Goal: Information Seeking & Learning: Learn about a topic

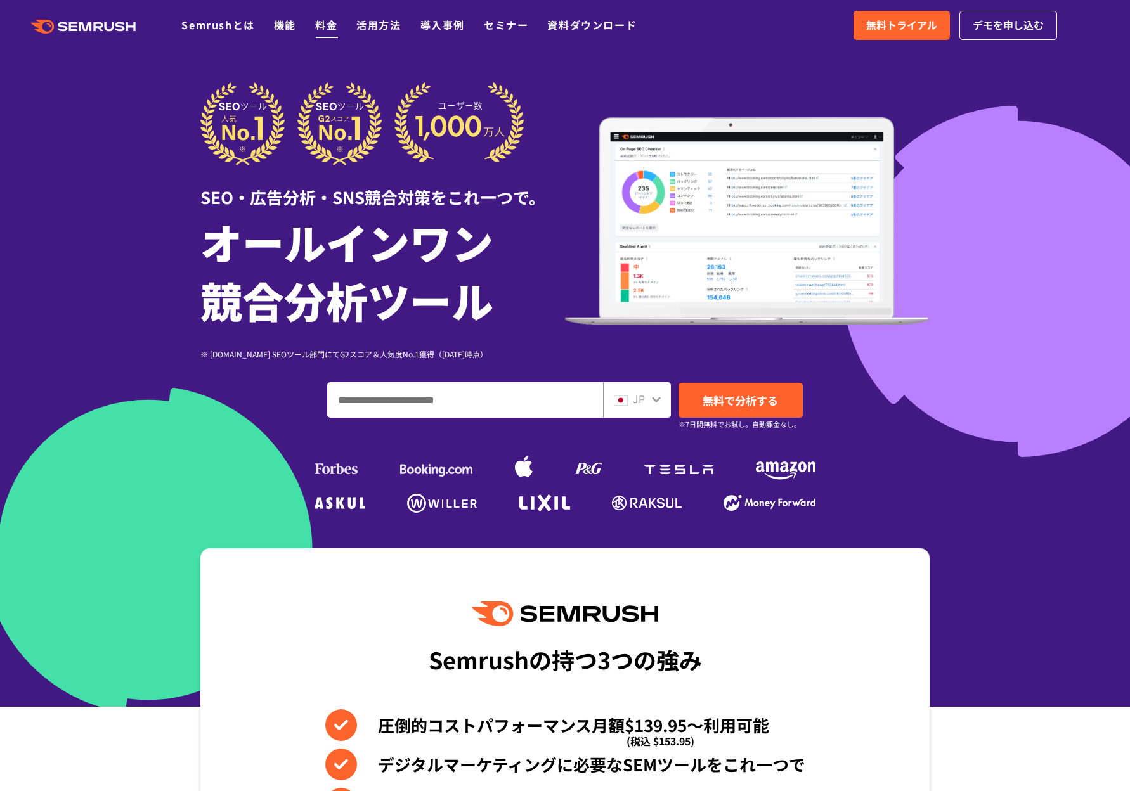
click at [319, 20] on link "料金" at bounding box center [326, 24] width 22 height 15
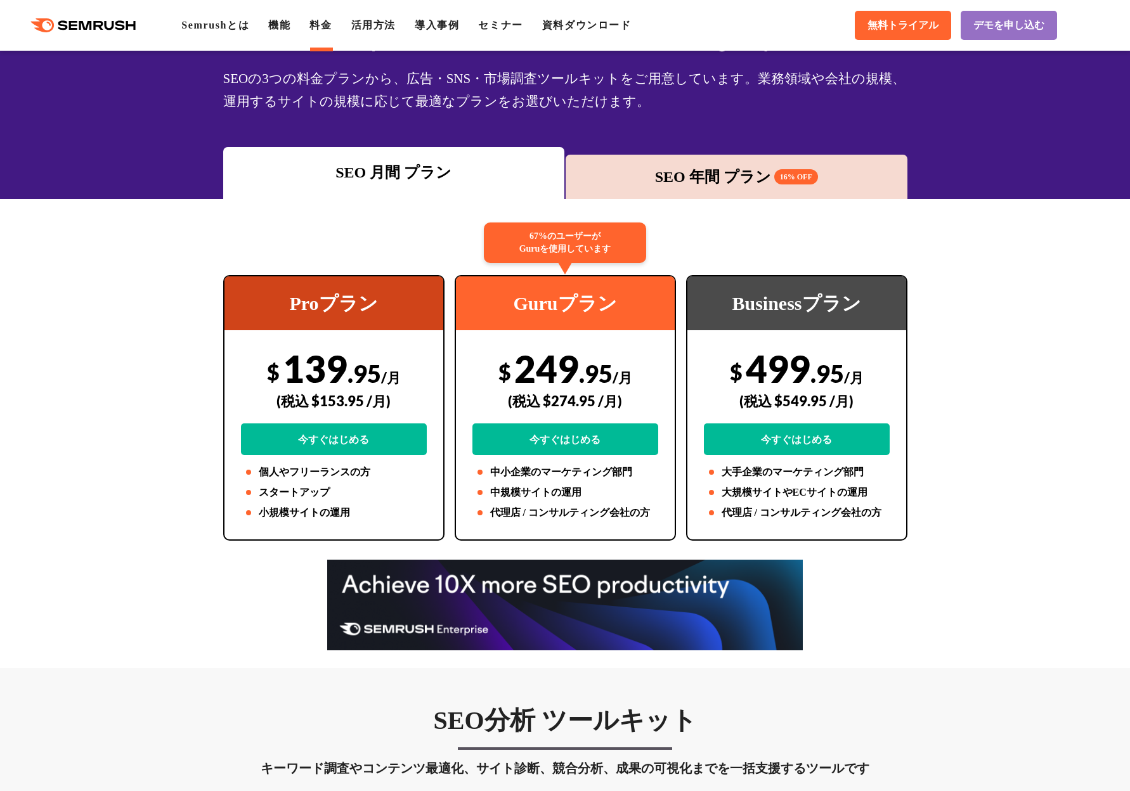
scroll to position [117, 0]
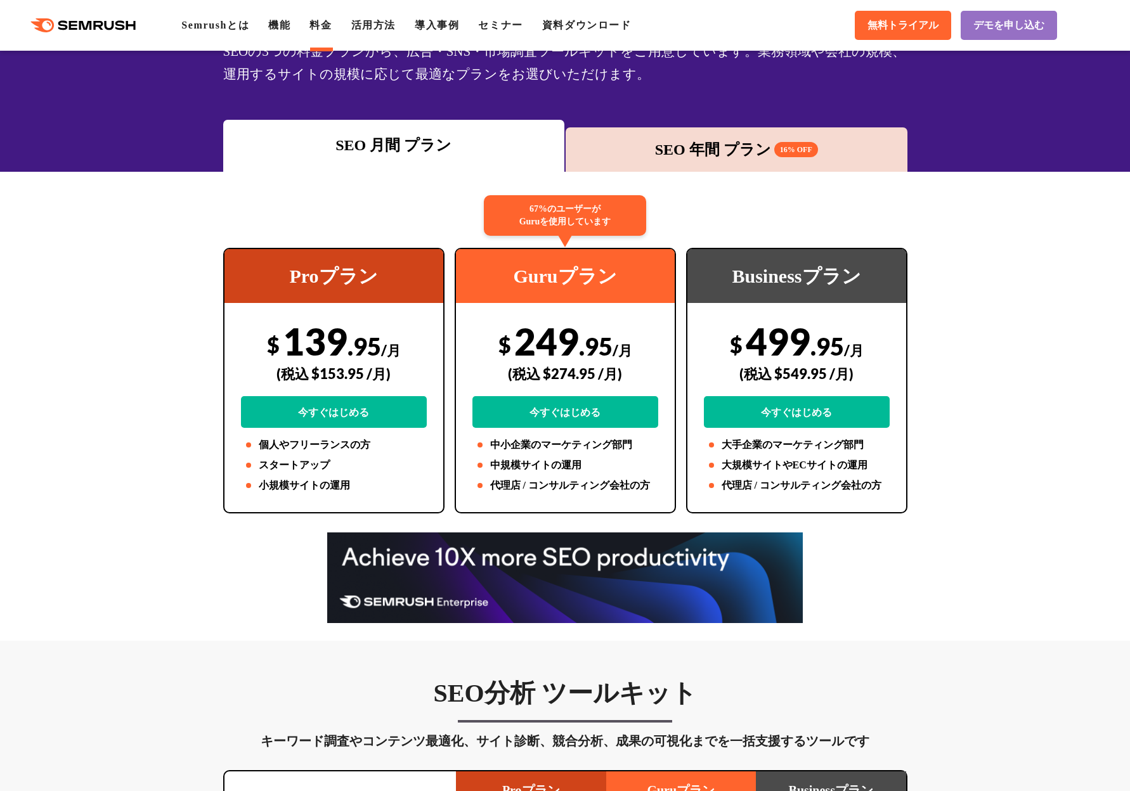
click at [649, 151] on div "SEO 年間 プラン 16% OFF" at bounding box center [736, 149] width 329 height 23
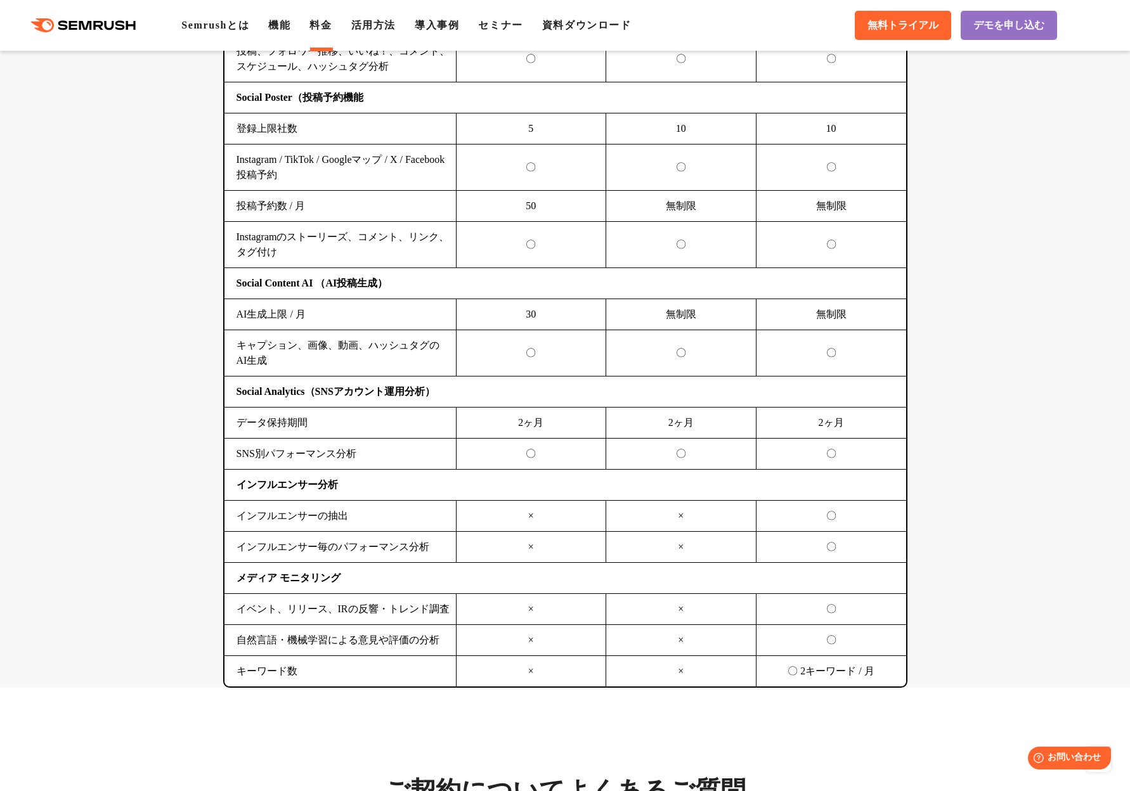
scroll to position [3383, 0]
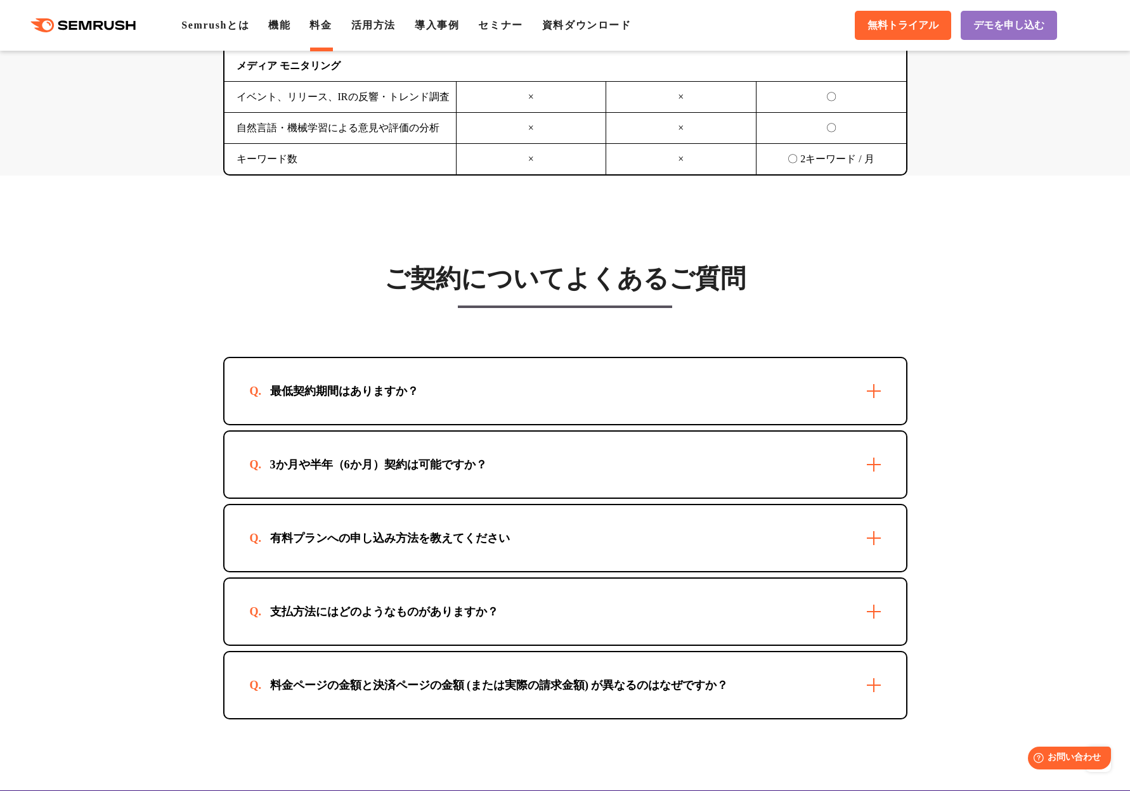
click at [453, 393] on div "最低契約期間はありますか？" at bounding box center [564, 391] width 681 height 66
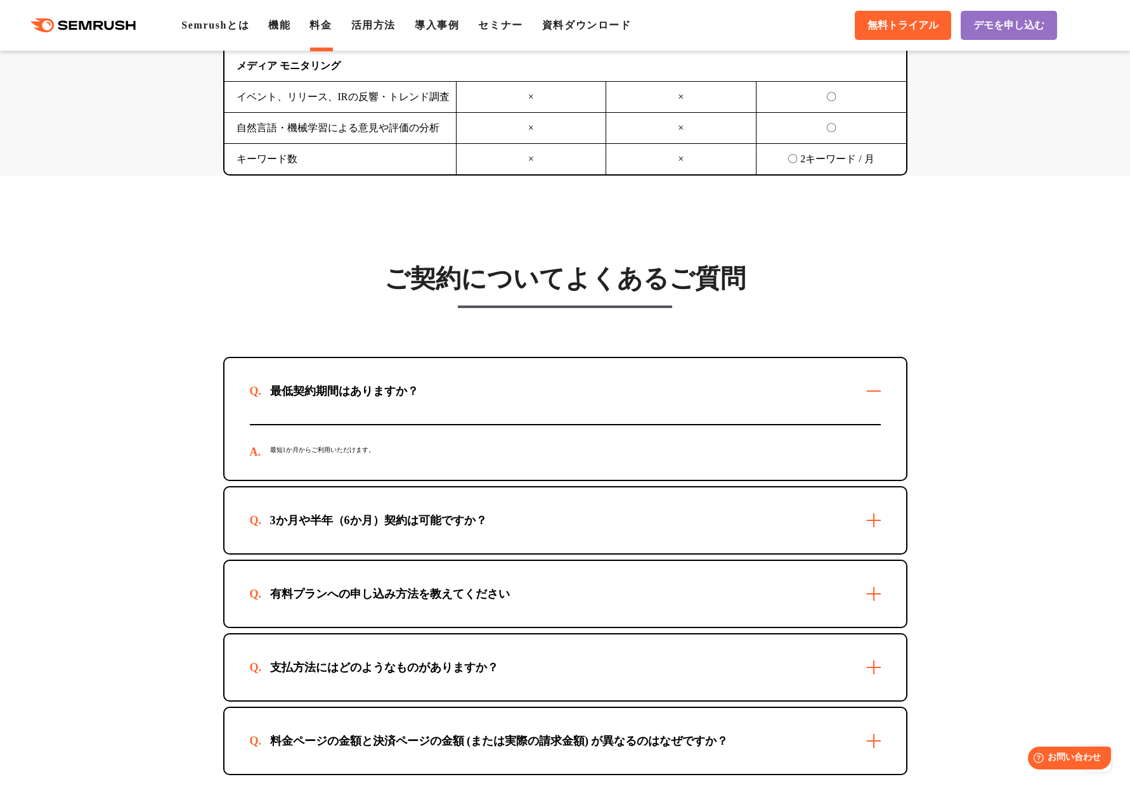
click at [453, 393] on div "最低契約期間はありますか？" at bounding box center [564, 391] width 681 height 66
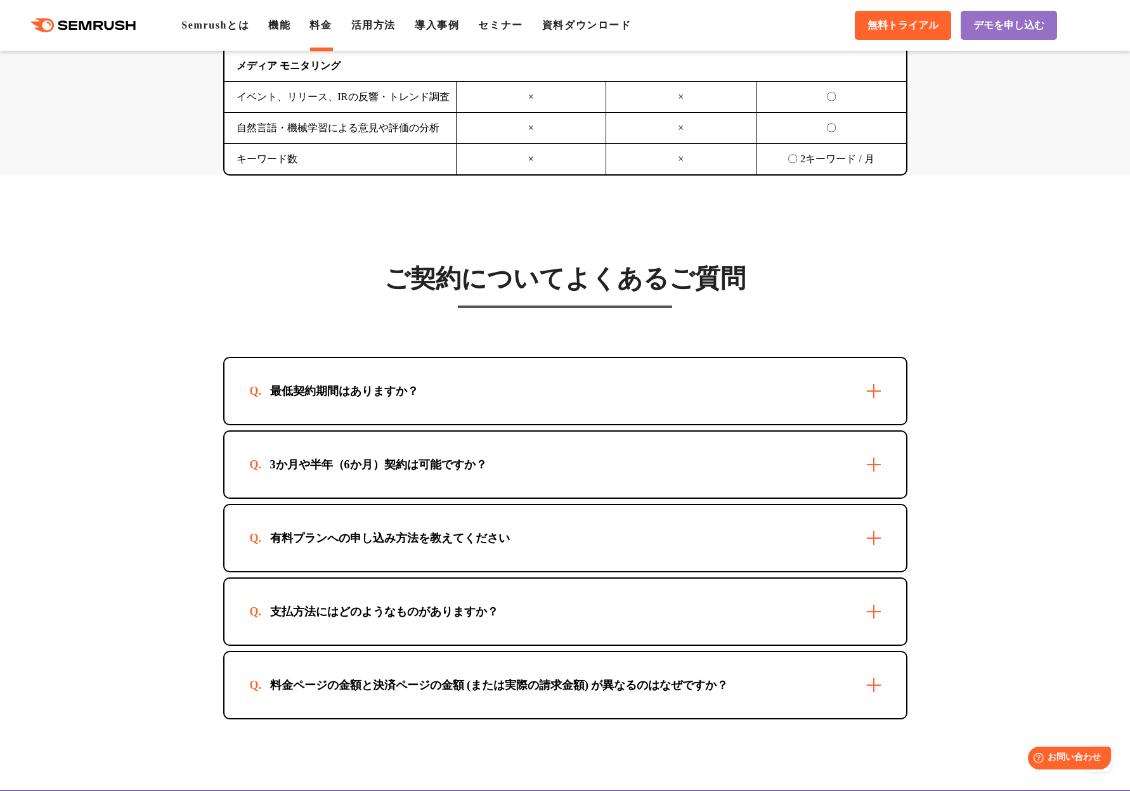
click at [461, 453] on div "3か月や半年（6か月）契約は可能ですか？" at bounding box center [564, 465] width 681 height 66
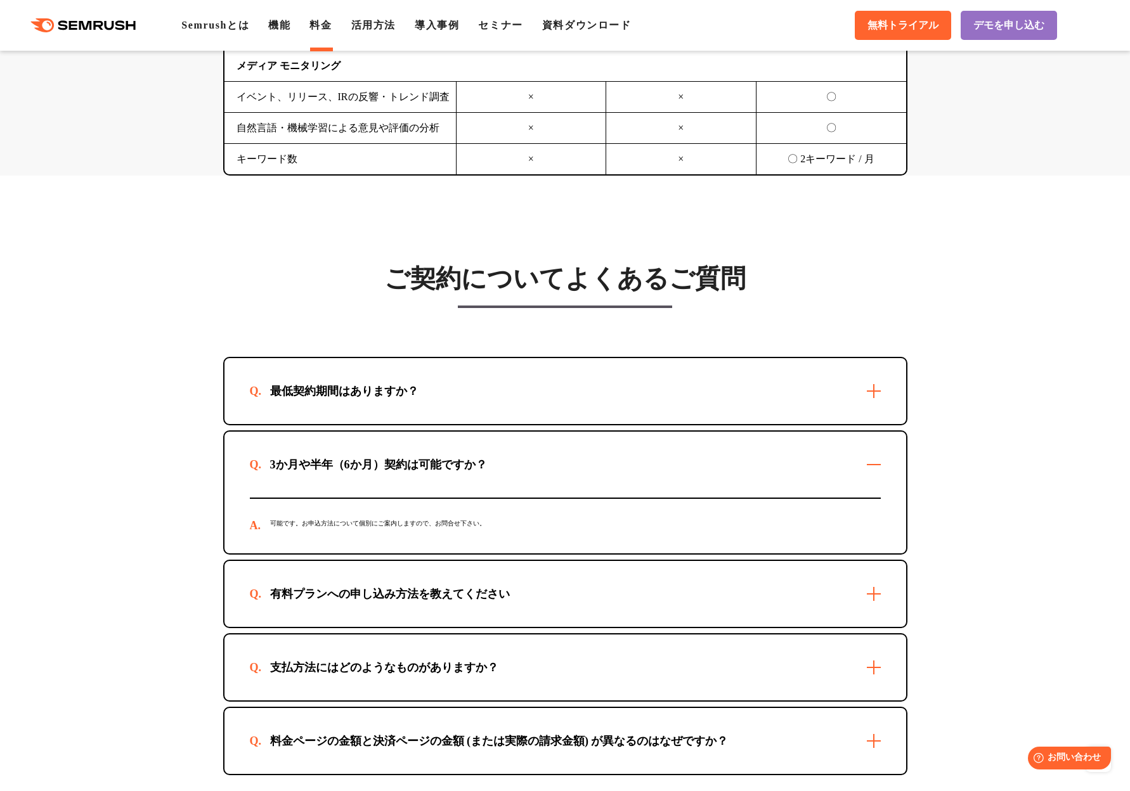
click at [461, 453] on div "3か月や半年（6か月）契約は可能ですか？" at bounding box center [564, 465] width 681 height 66
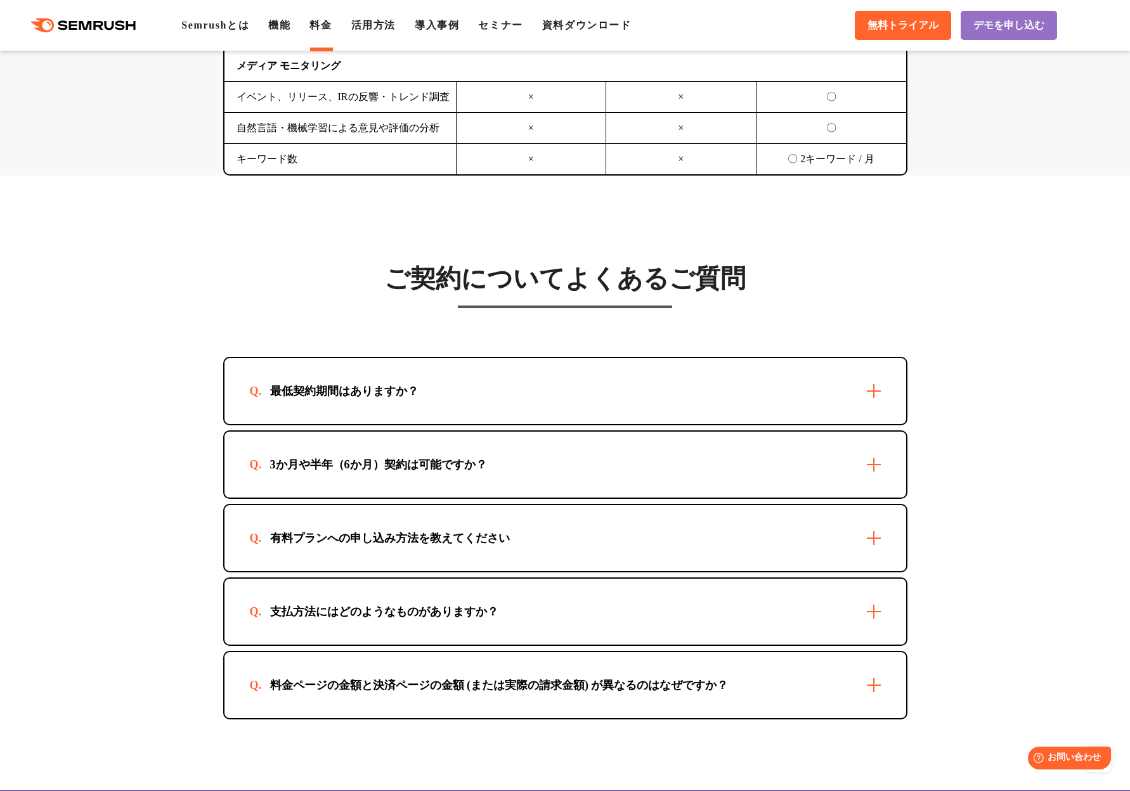
click at [471, 527] on div "有料プランへの申し込み方法を教えてください" at bounding box center [564, 538] width 681 height 66
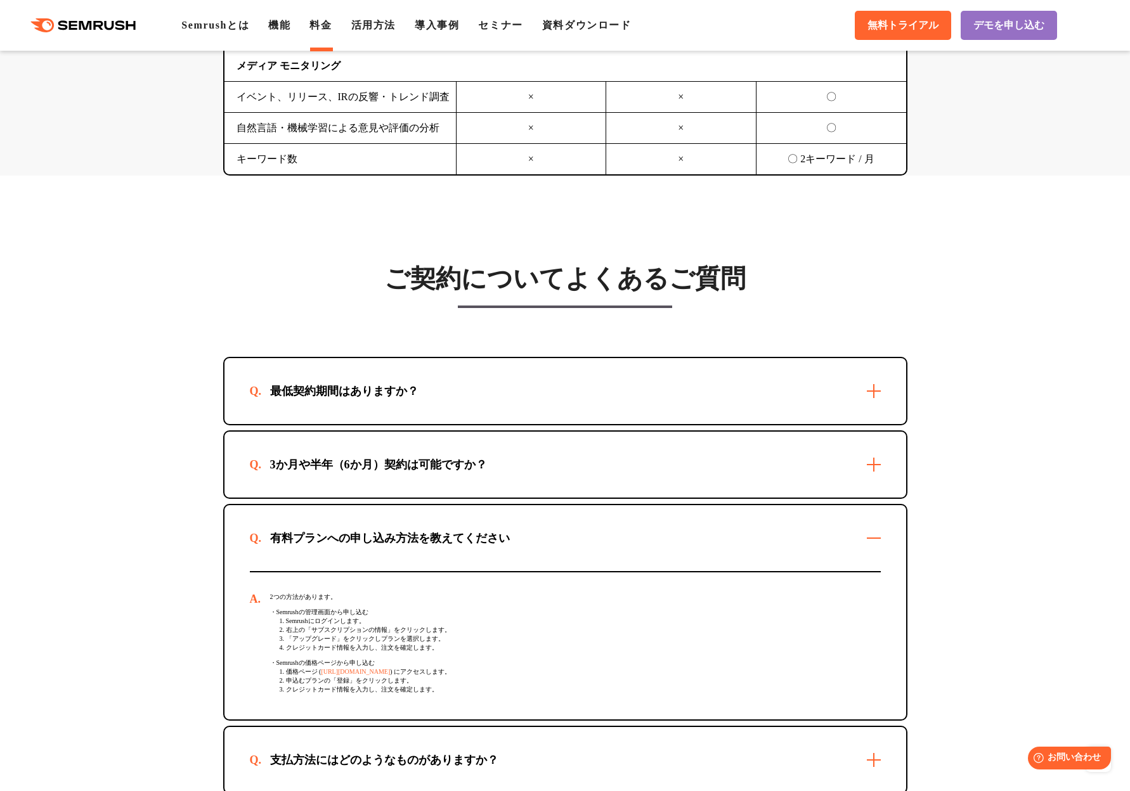
click at [470, 526] on div "有料プランへの申し込み方法を教えてください" at bounding box center [564, 538] width 681 height 66
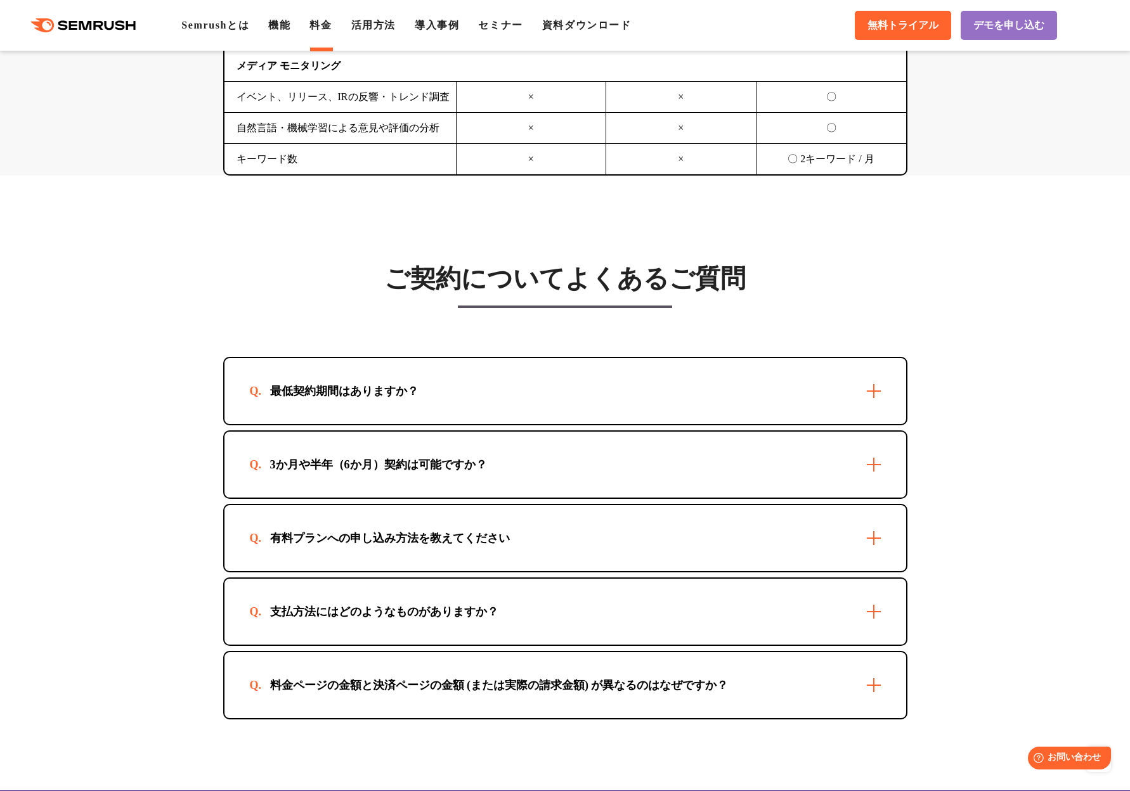
click at [460, 604] on div "支払方法にはどのようなものがありますか？" at bounding box center [384, 611] width 269 height 15
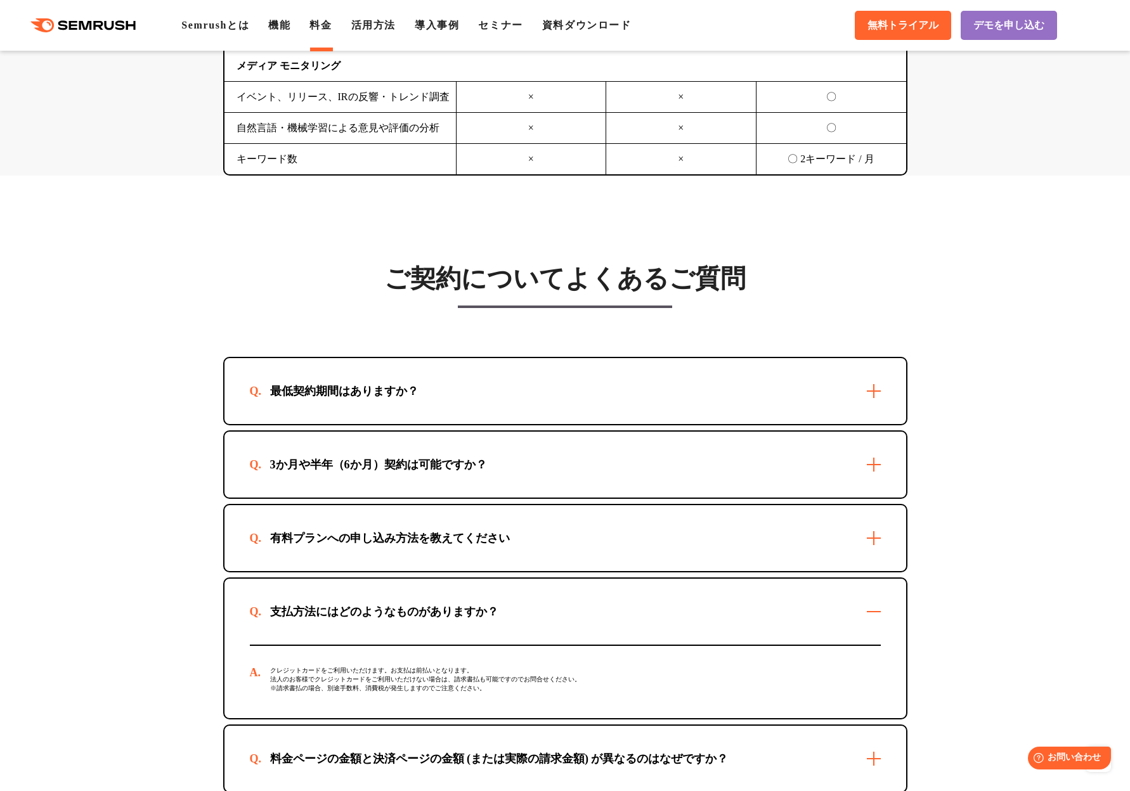
click at [460, 600] on div "支払方法にはどのようなものがありますか？" at bounding box center [564, 612] width 681 height 66
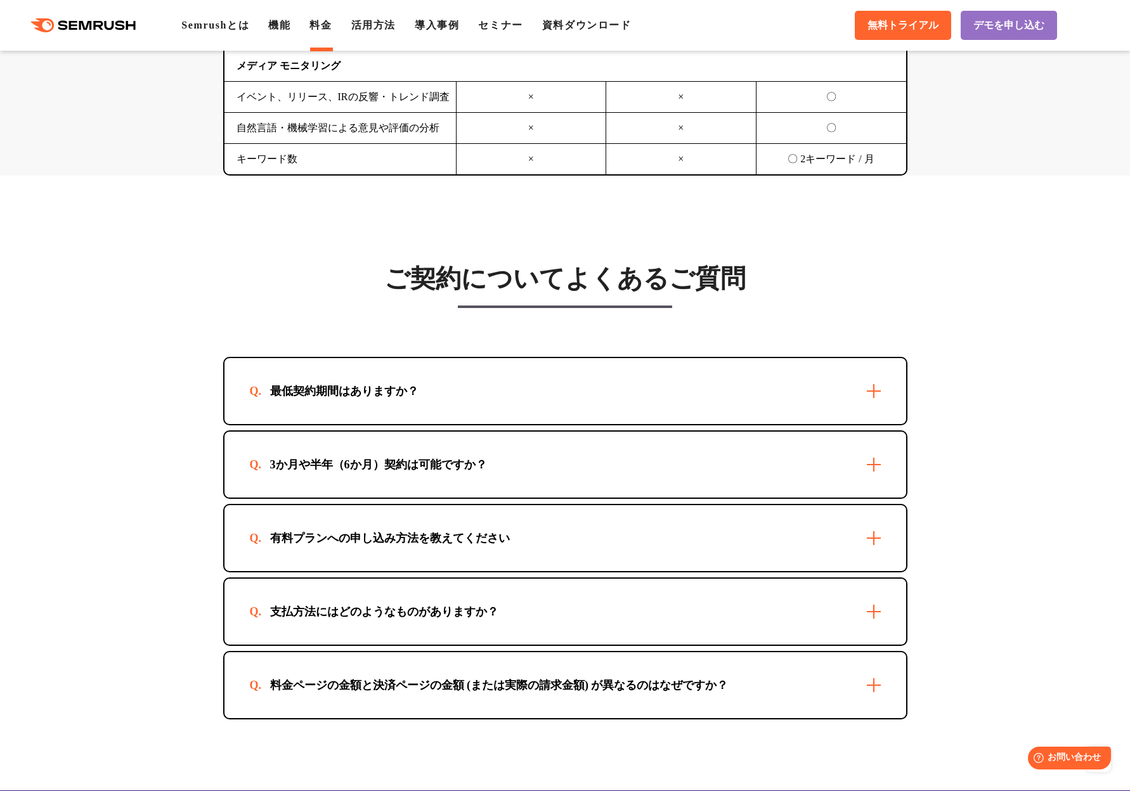
click at [467, 687] on div "料金ページの金額と決済ページの金額 (または実際の請求金額) が異なるのはなぜですか？" at bounding box center [499, 685] width 499 height 15
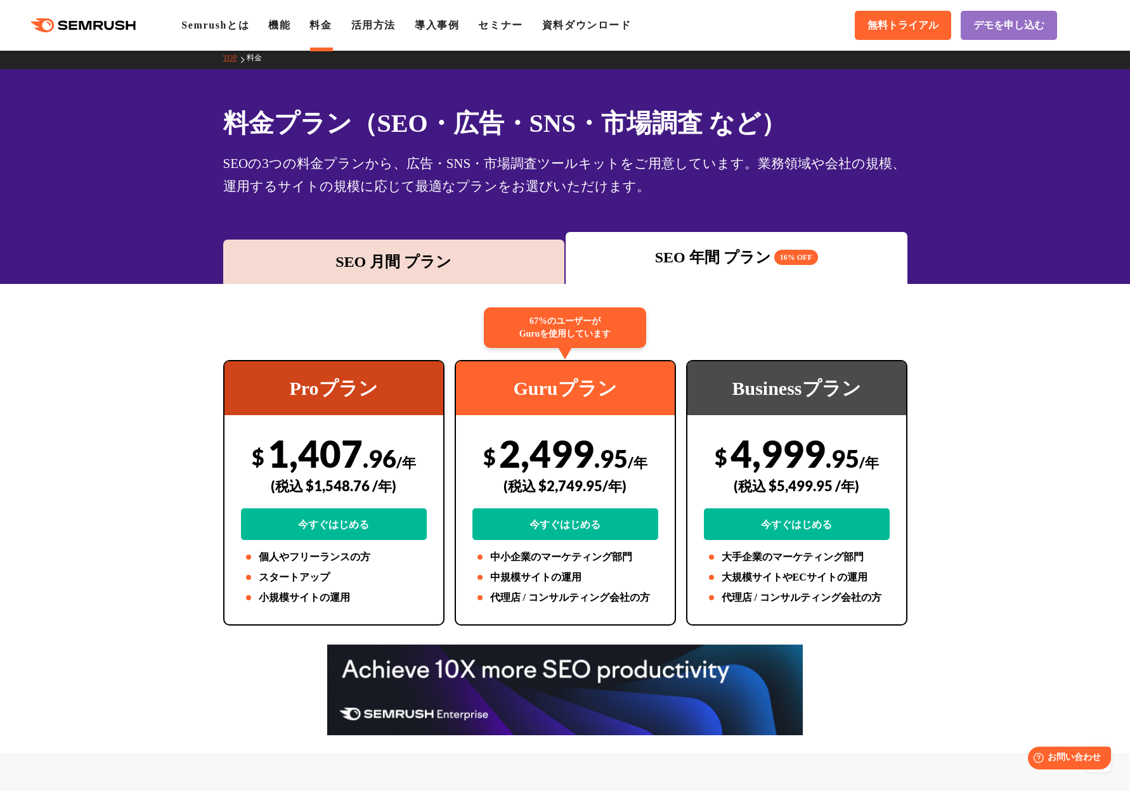
scroll to position [0, 0]
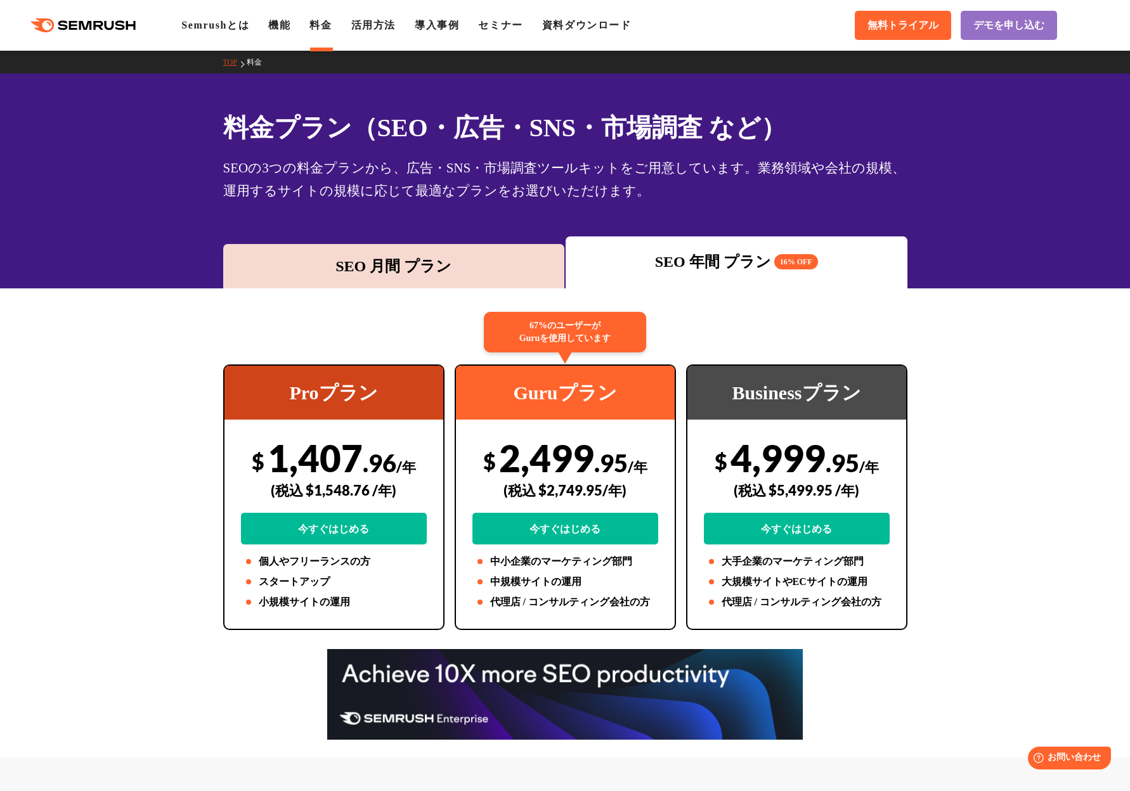
click at [435, 254] on div "SEO 月間 プラン" at bounding box center [394, 266] width 342 height 44
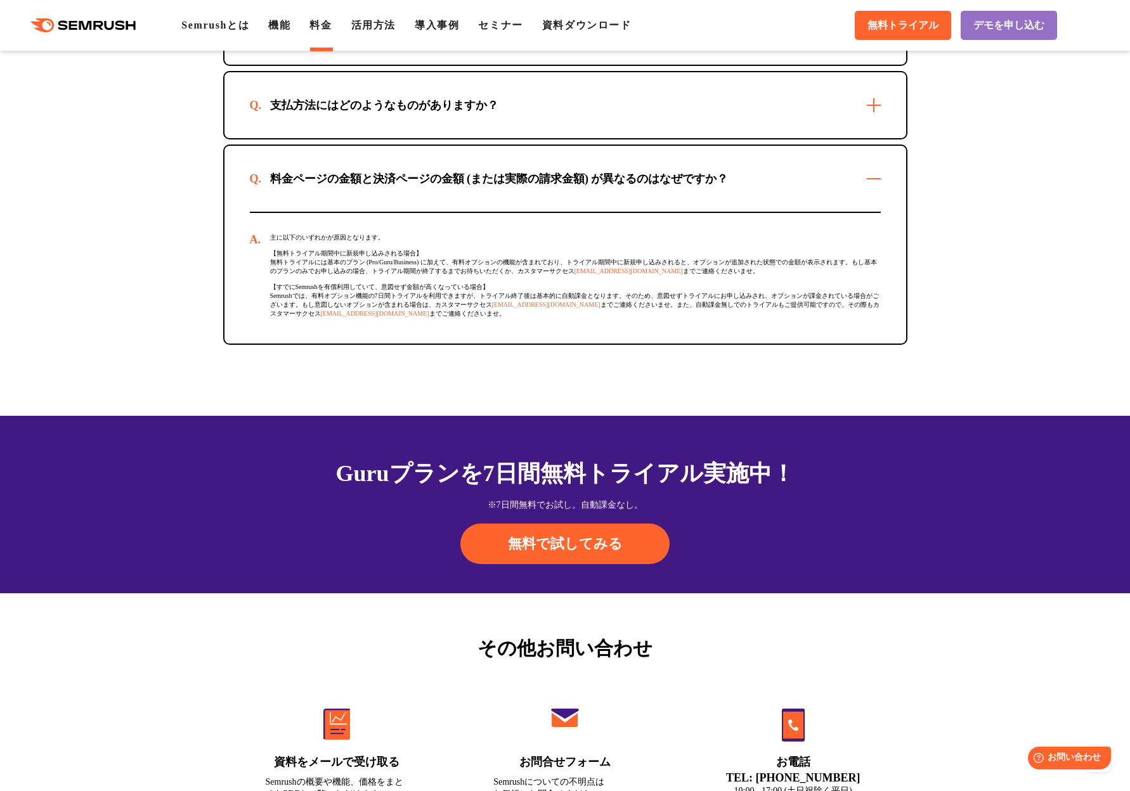
scroll to position [4200, 0]
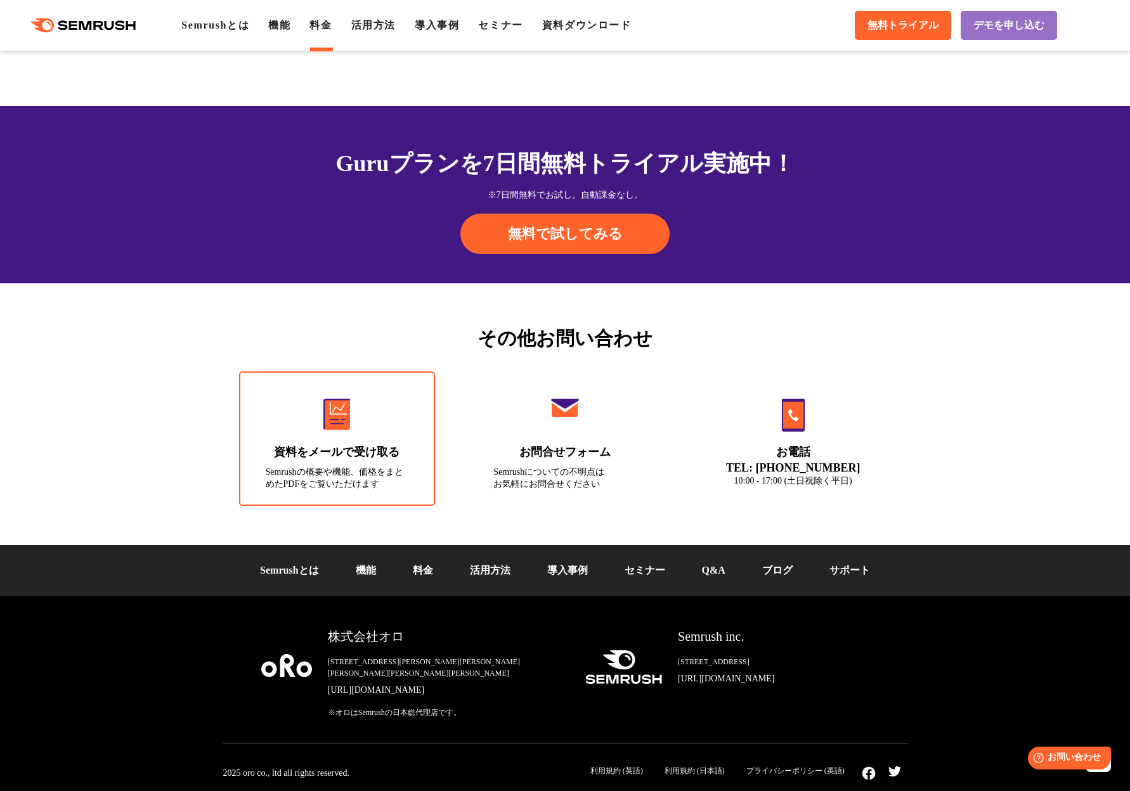
click at [361, 453] on link "資料をメールで受け取る Semrushの概要や機能、価格をまとめたPDFをご覧いただけます" at bounding box center [337, 438] width 197 height 134
click at [846, 230] on div "無料で試してみる" at bounding box center [565, 234] width 684 height 41
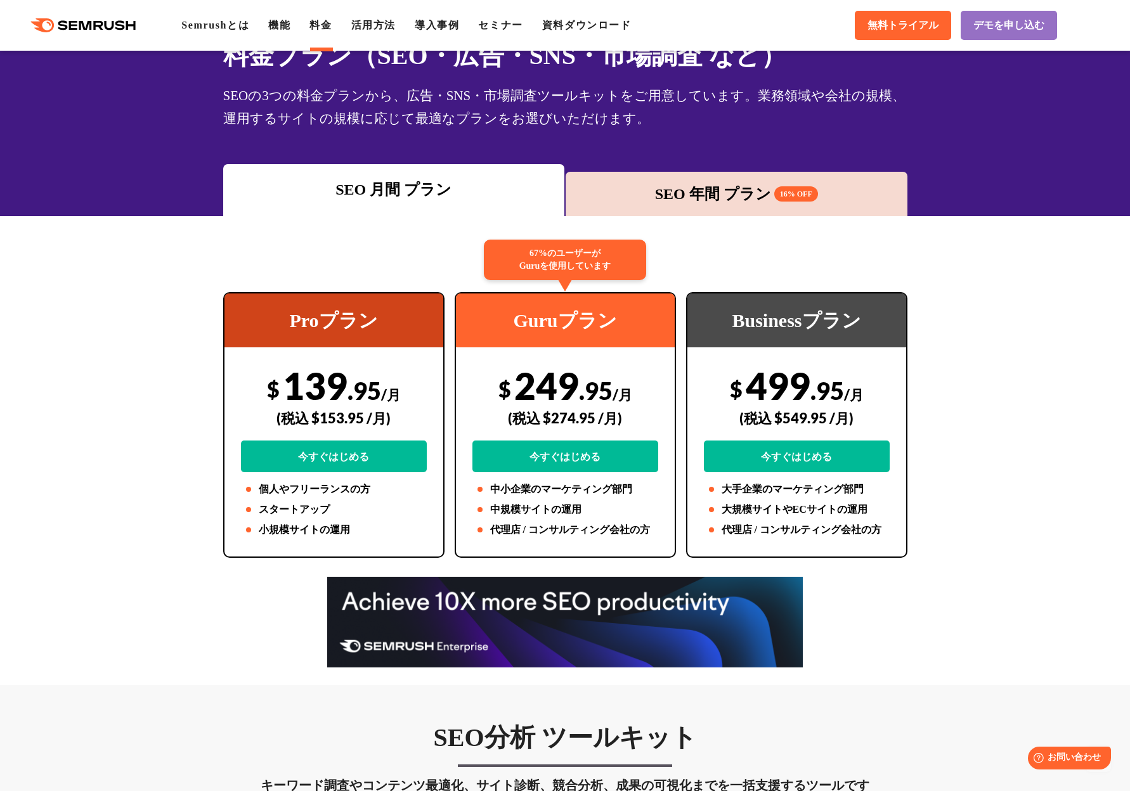
scroll to position [0, 0]
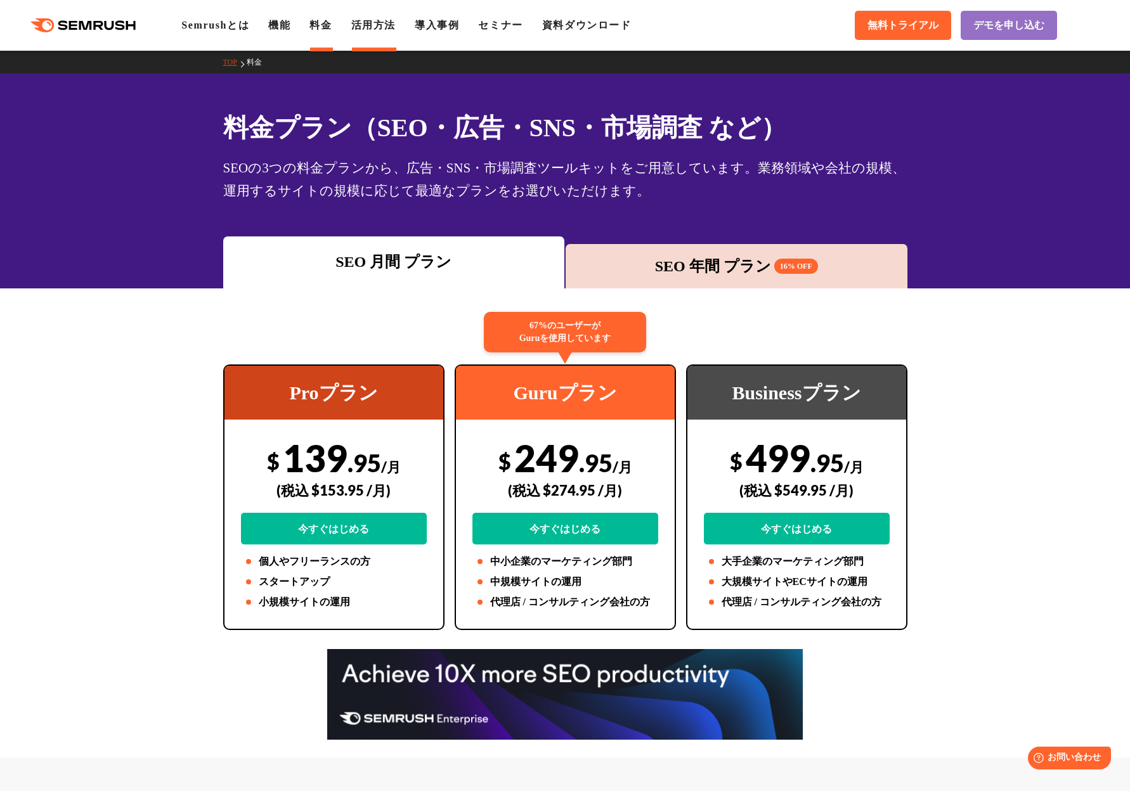
click at [387, 29] on link "活用方法" at bounding box center [373, 25] width 44 height 11
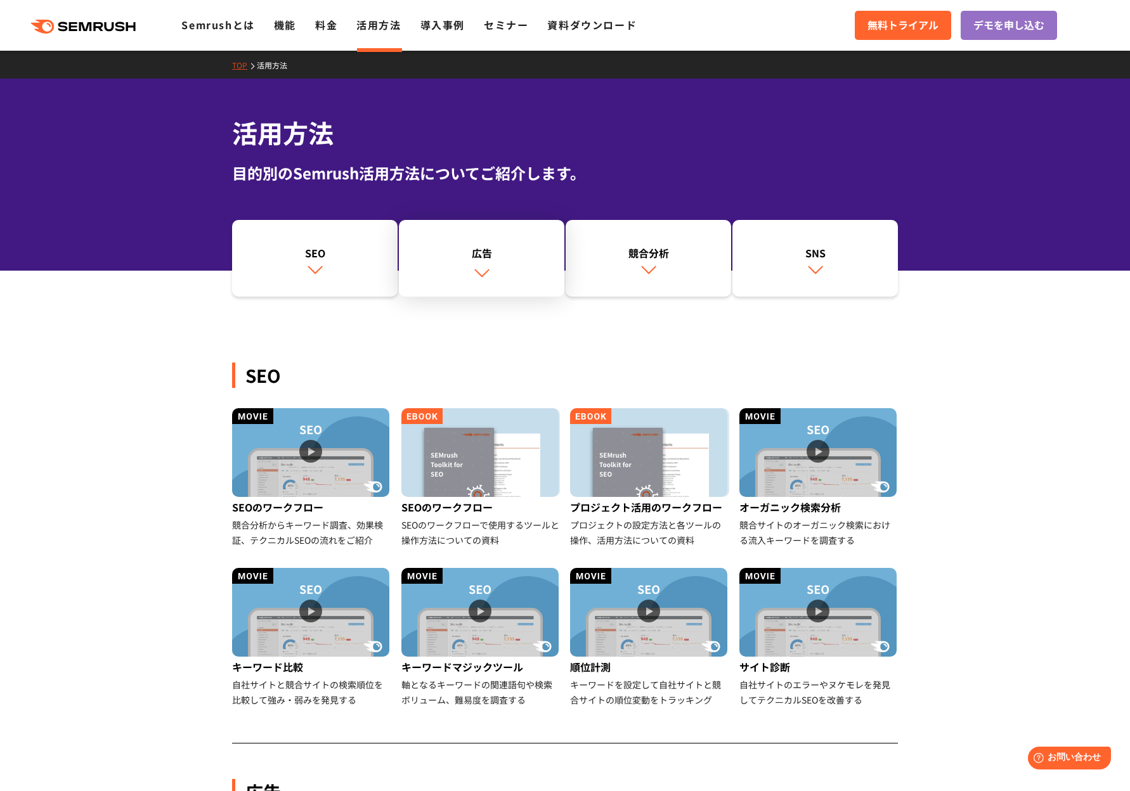
click at [515, 280] on link "広告" at bounding box center [481, 258] width 165 height 77
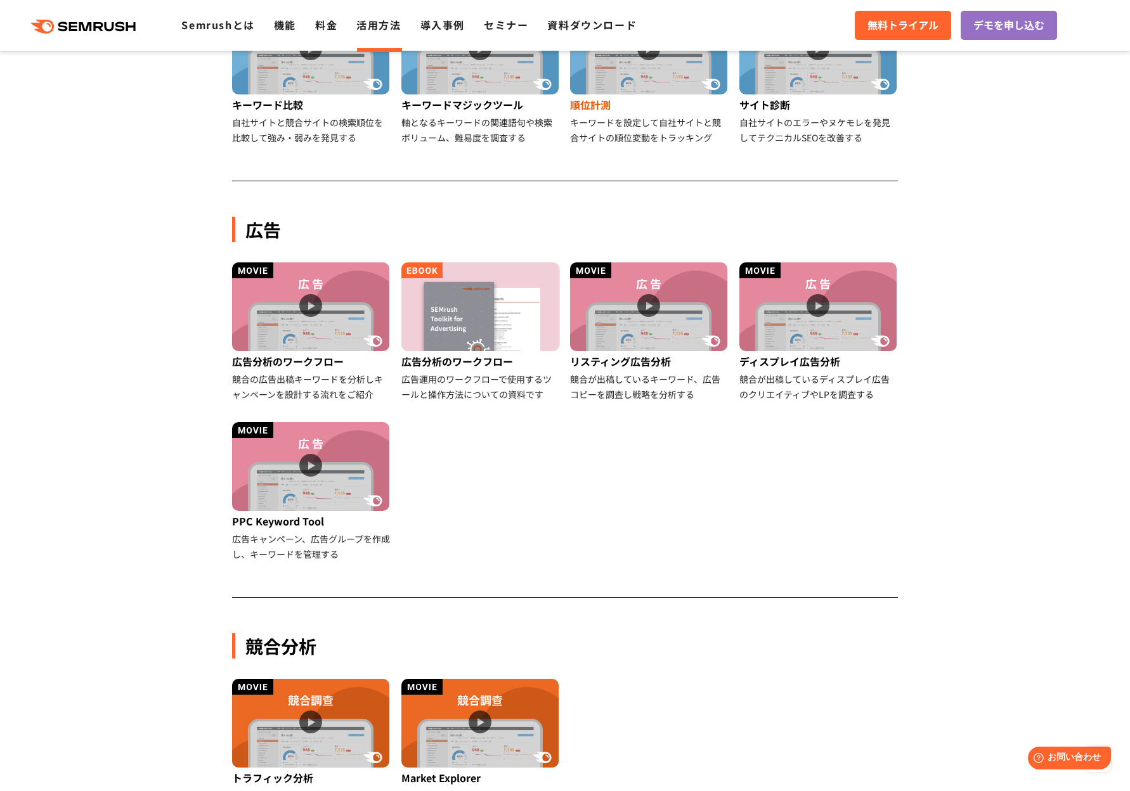
scroll to position [422, 0]
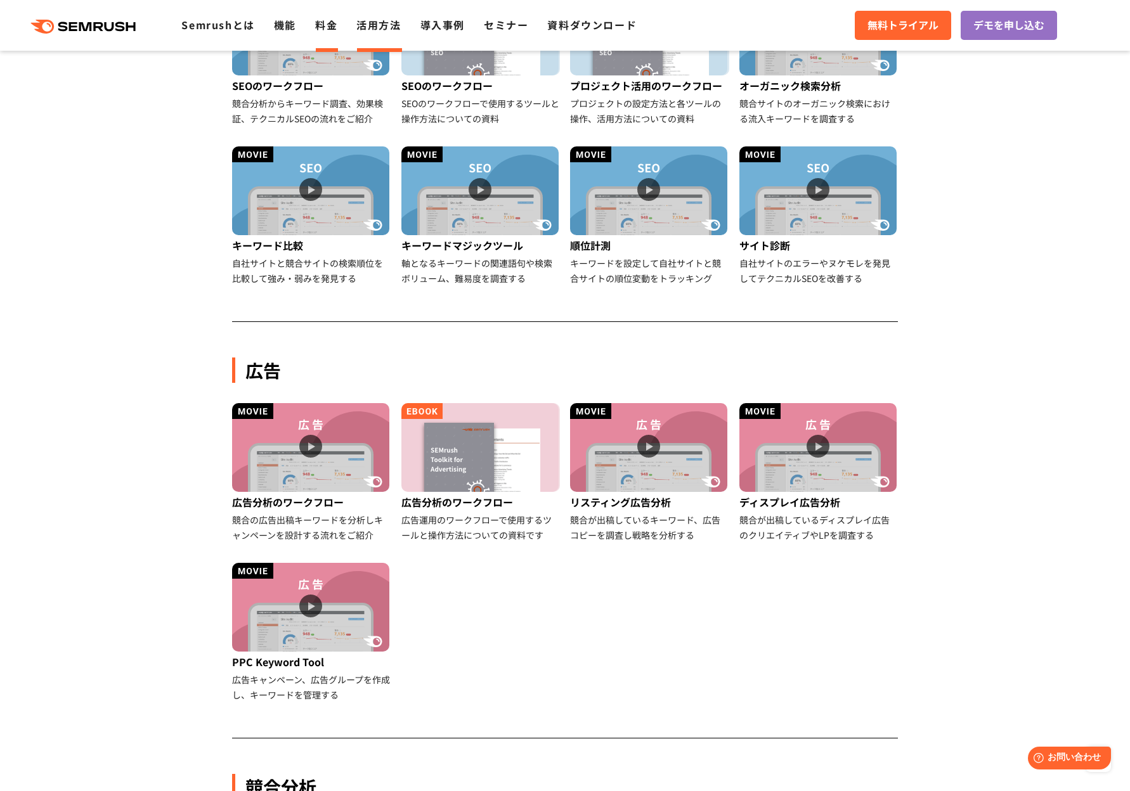
click at [332, 30] on link "料金" at bounding box center [326, 24] width 22 height 15
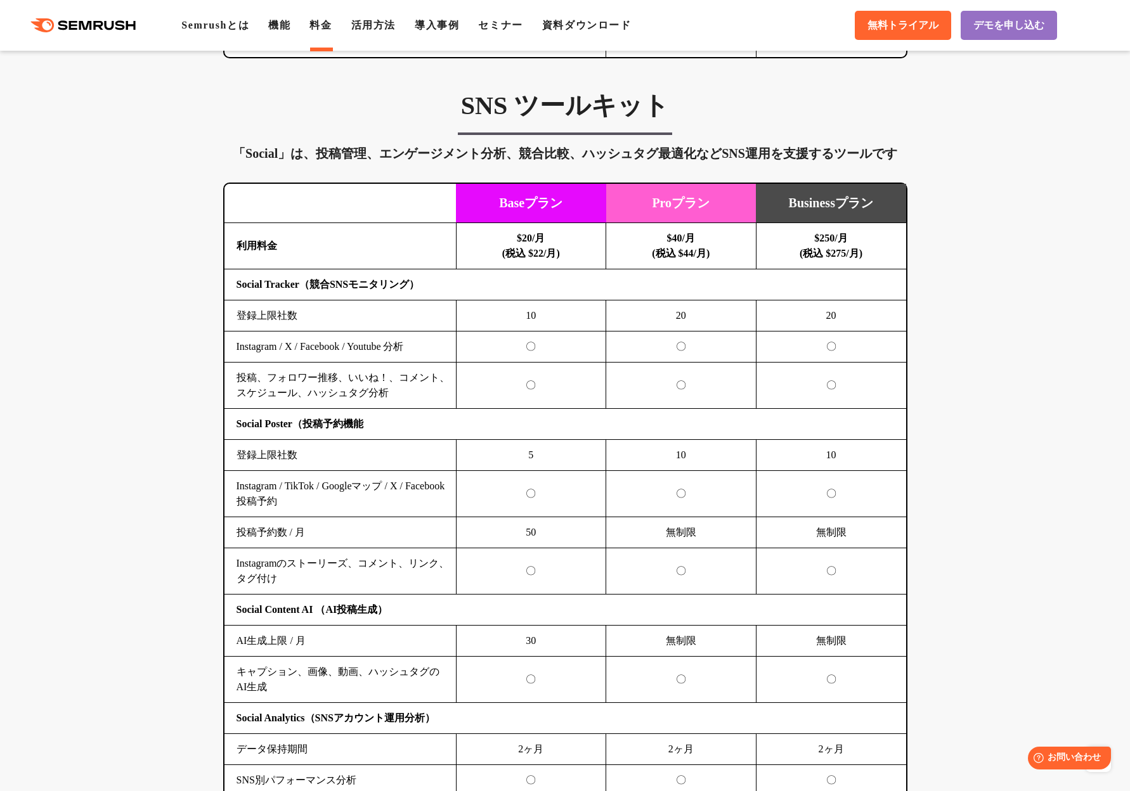
scroll to position [2616, 0]
